Goal: Information Seeking & Learning: Learn about a topic

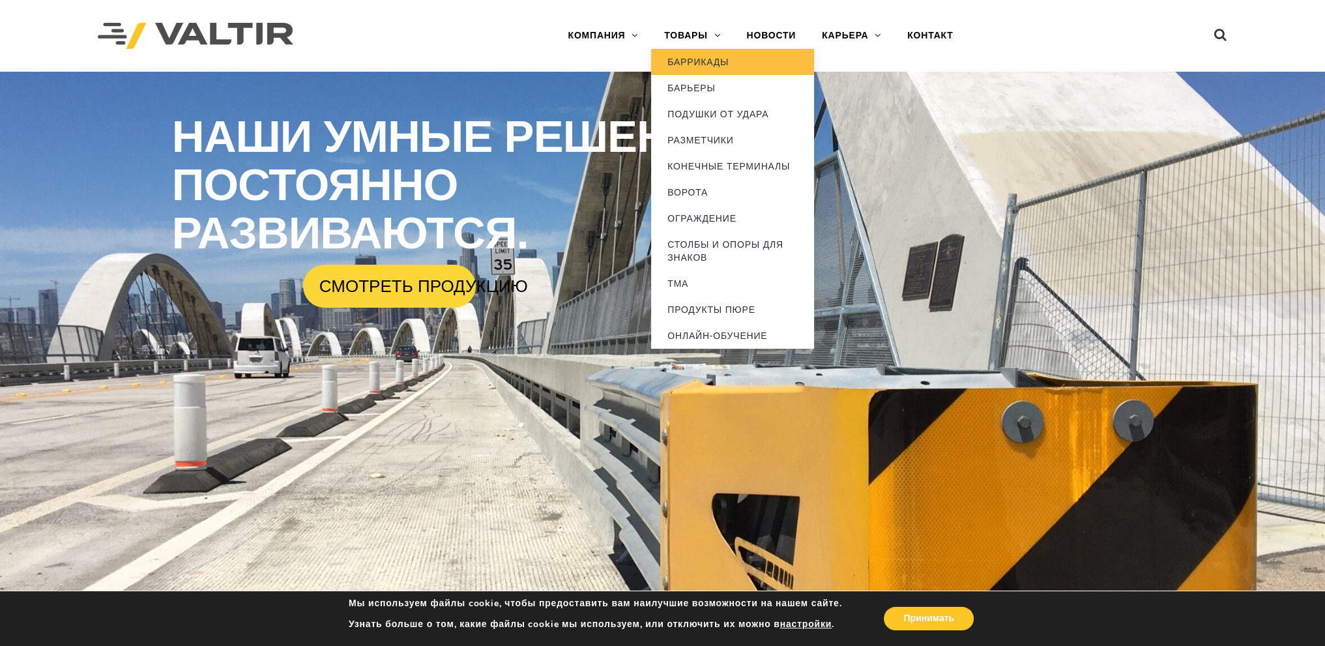
click at [665, 61] on link "БАРРИКАДЫ" at bounding box center [732, 62] width 163 height 26
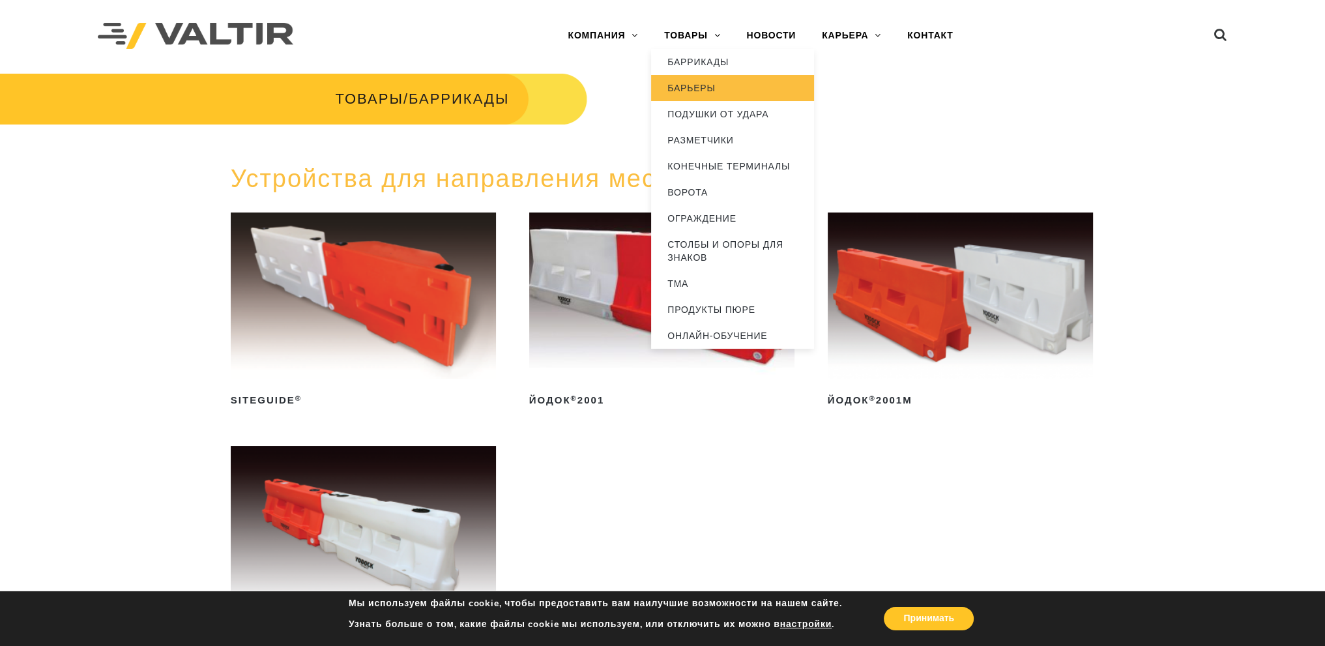
click at [686, 83] on font "БАРЬЕРЫ" at bounding box center [691, 88] width 48 height 10
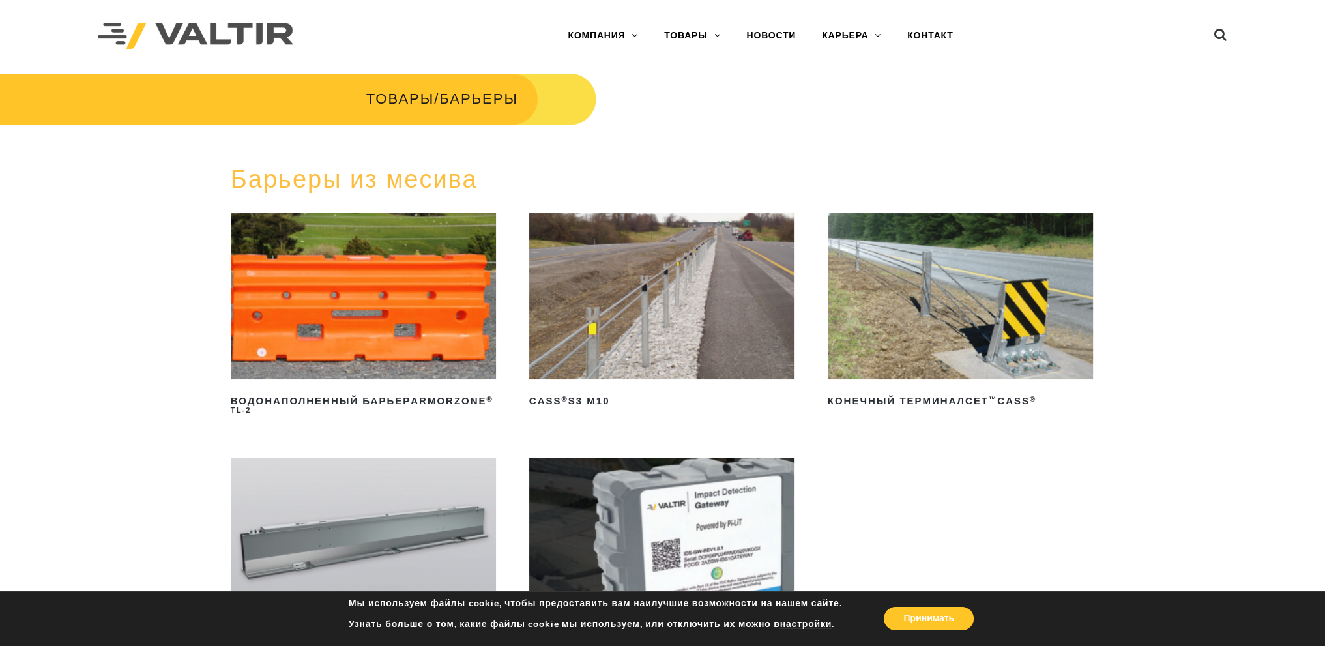
scroll to position [130, 0]
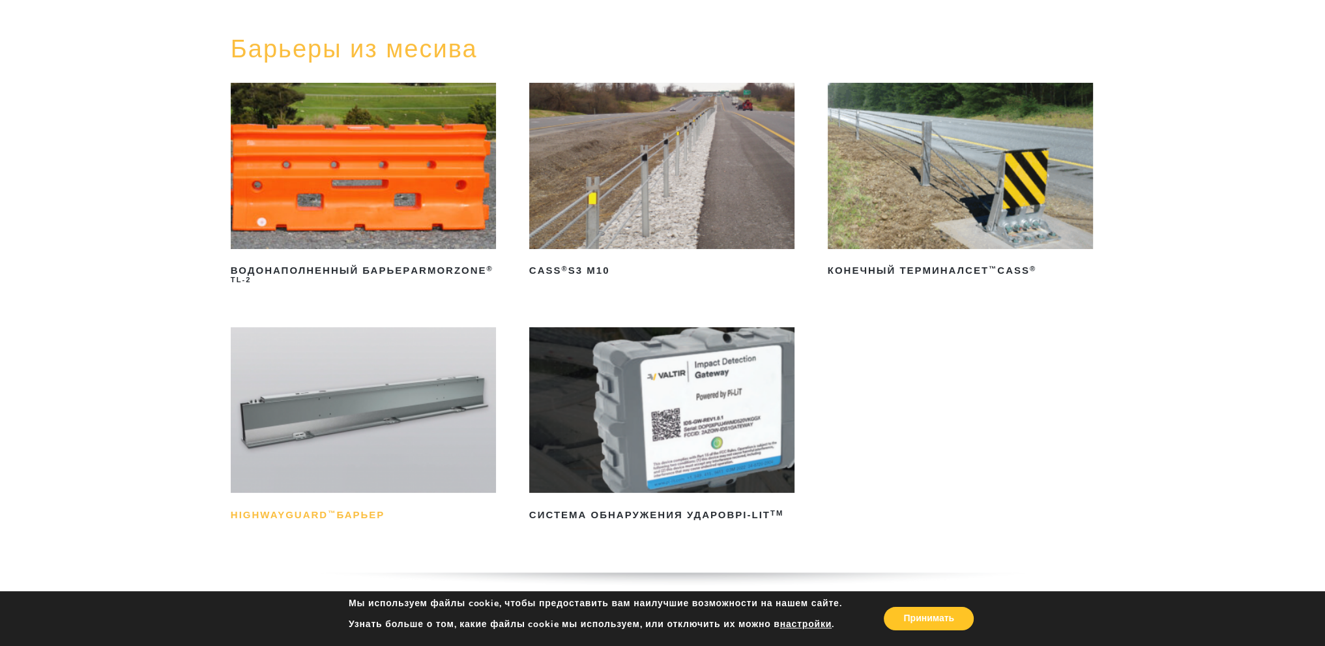
click at [313, 516] on font "HighwayGuard" at bounding box center [279, 514] width 97 height 11
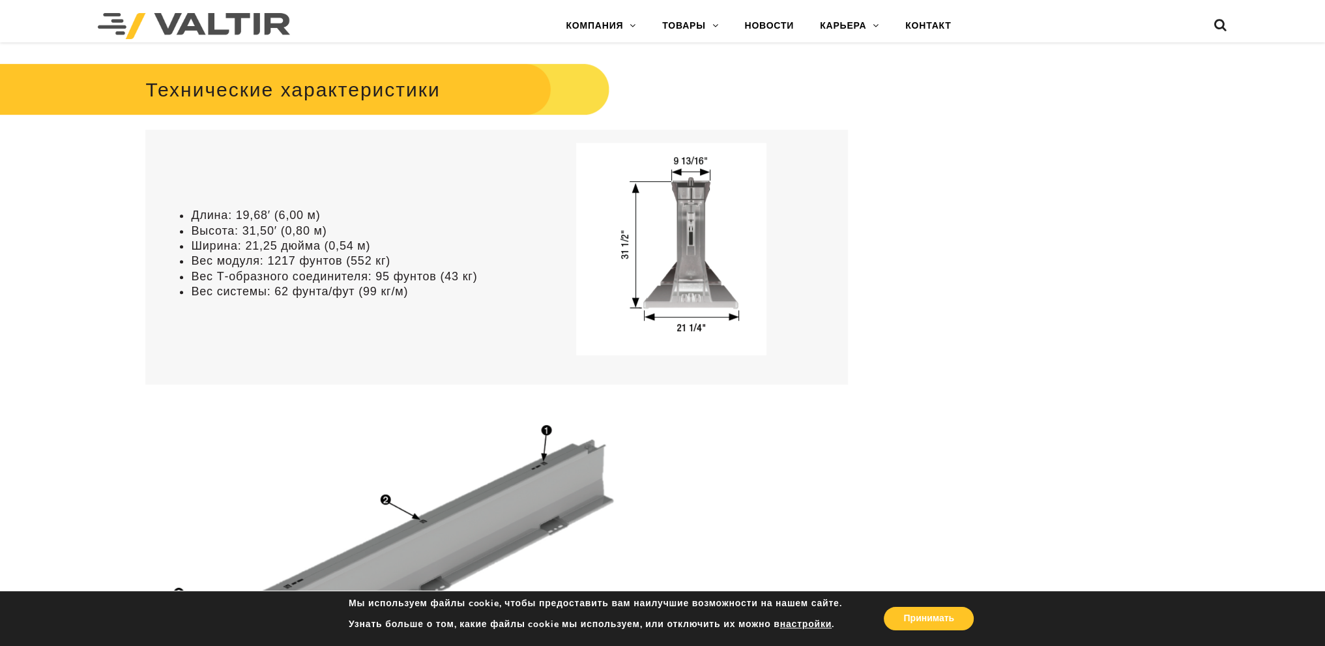
scroll to position [652, 0]
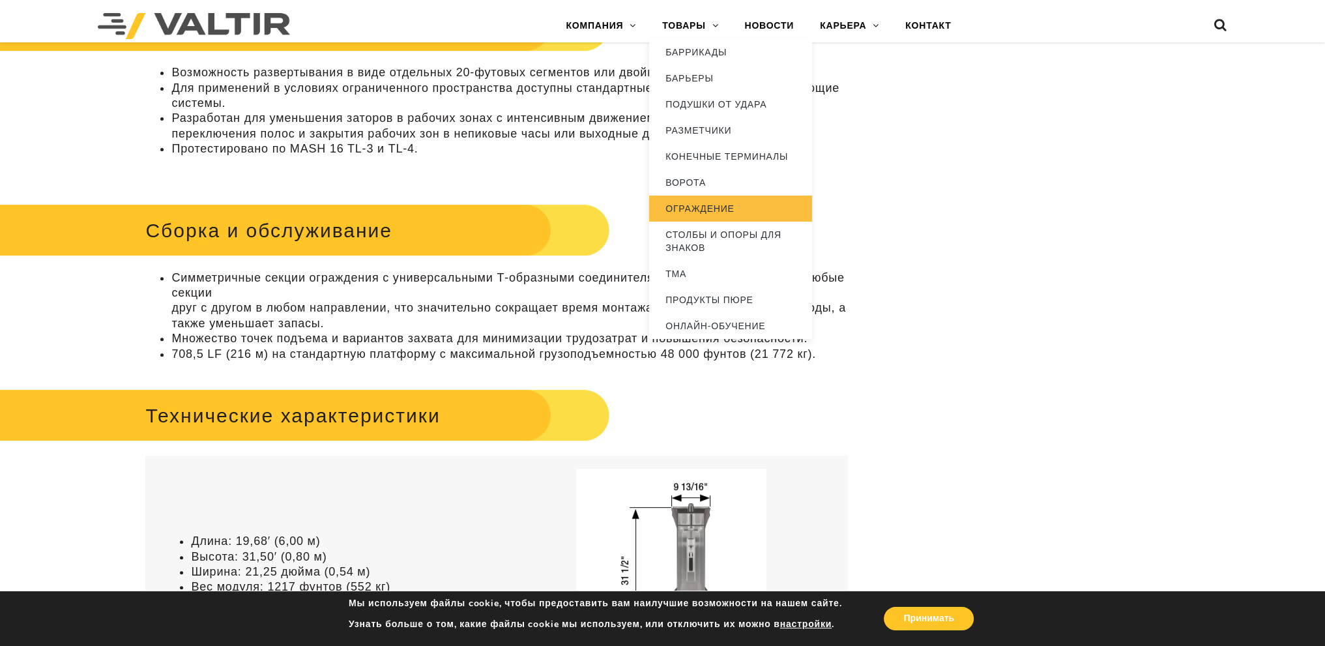
click at [710, 210] on font "ОГРАЖДЕНИЕ" at bounding box center [699, 208] width 68 height 10
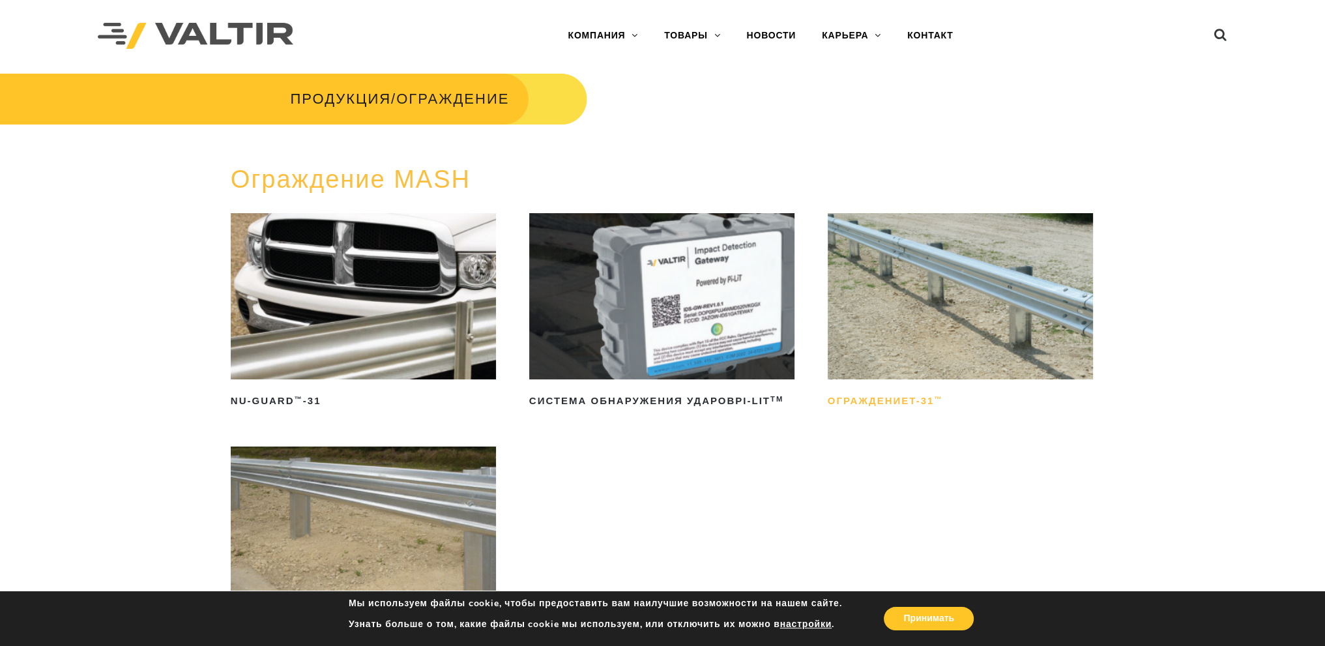
click at [903, 396] on font "Ограждение" at bounding box center [869, 400] width 82 height 11
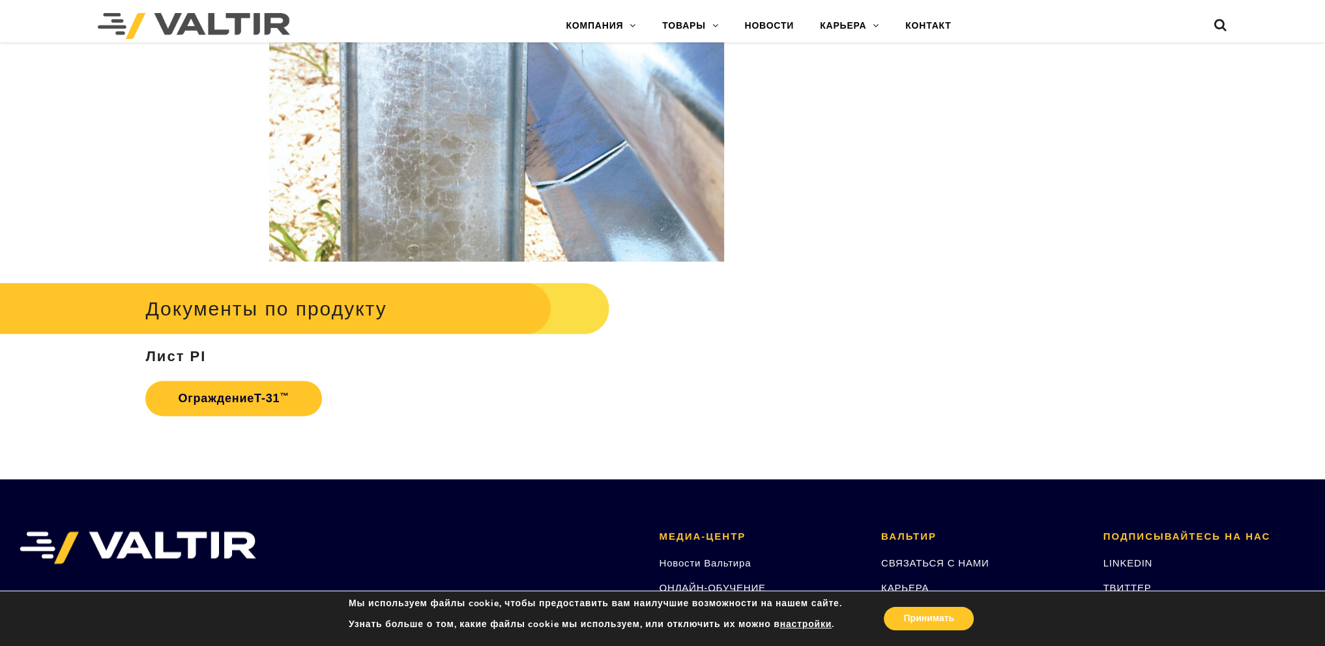
scroll to position [2216, 0]
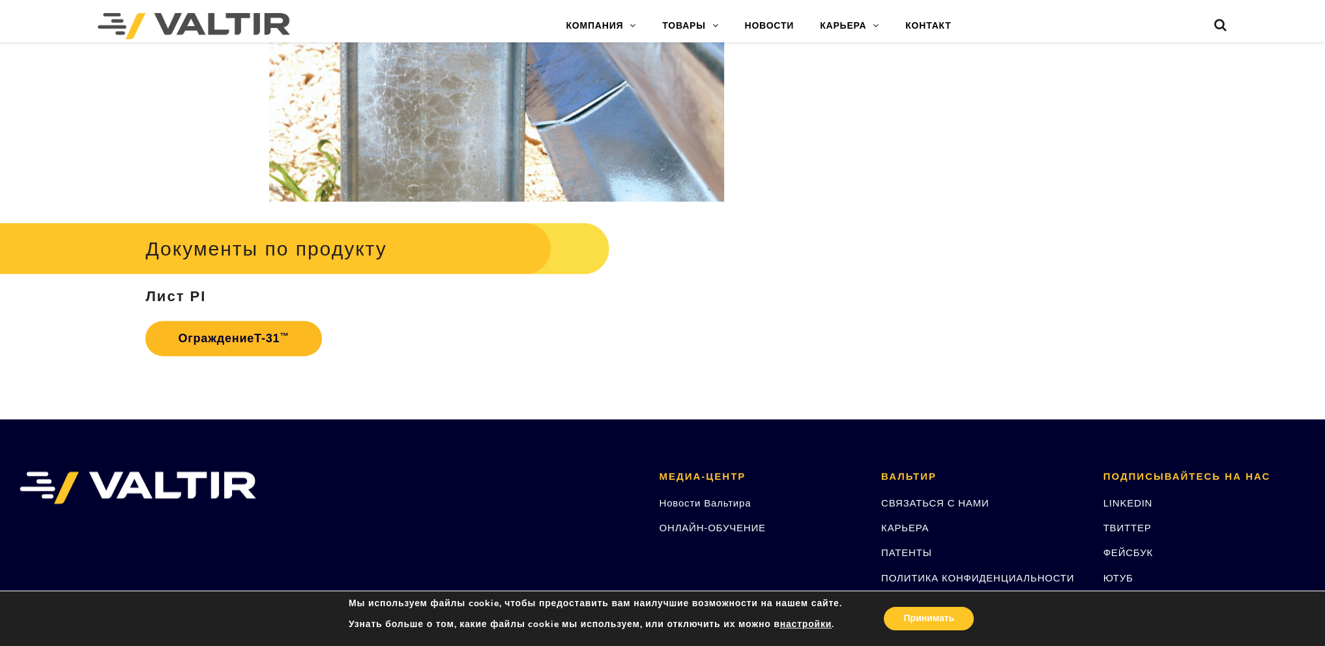
click at [224, 333] on font "Ограждение" at bounding box center [216, 338] width 76 height 13
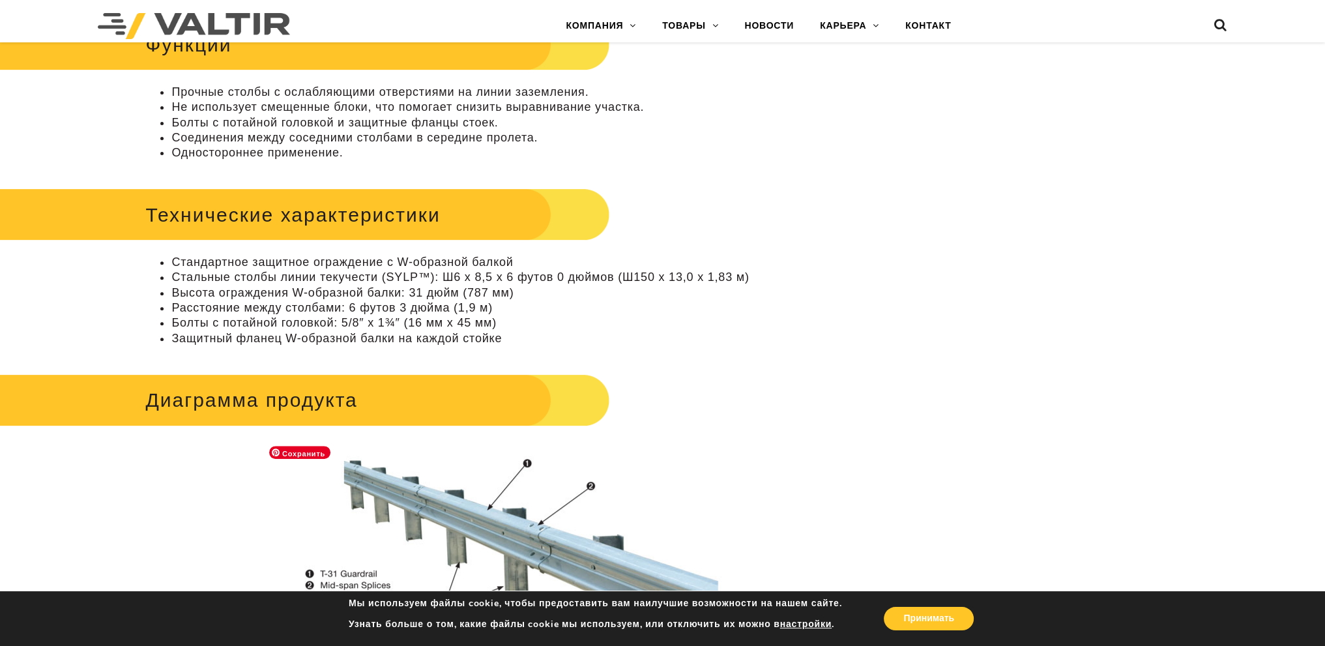
scroll to position [977, 0]
